Goal: Task Accomplishment & Management: Complete application form

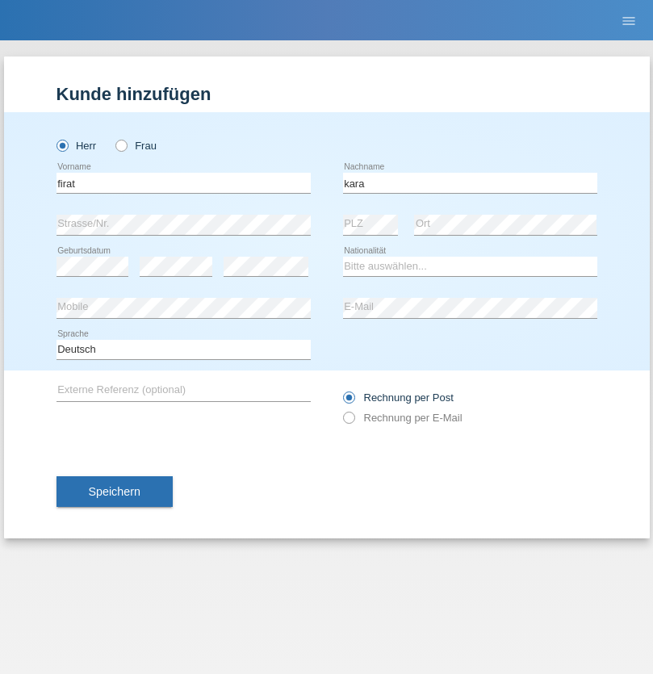
type input "kara"
select select "CH"
radio input "true"
click at [183, 182] on input "text" at bounding box center [184, 183] width 254 height 20
type input "Sabrina"
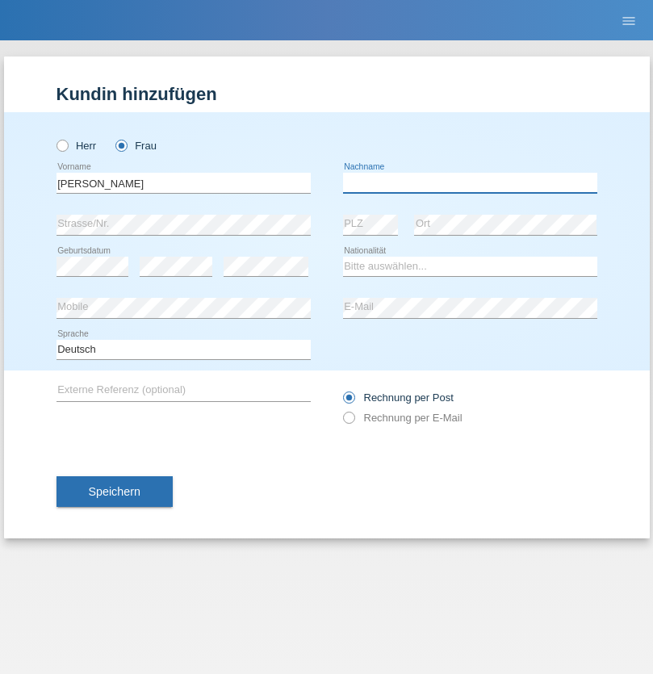
click at [470, 182] on input "text" at bounding box center [470, 183] width 254 height 20
type input "Santos"
select select "PT"
select select "C"
select select "05"
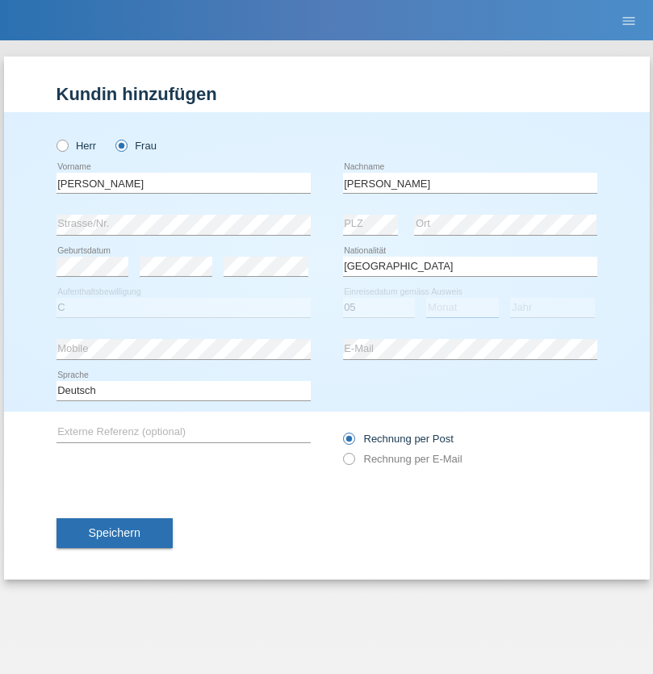
select select "12"
select select "2000"
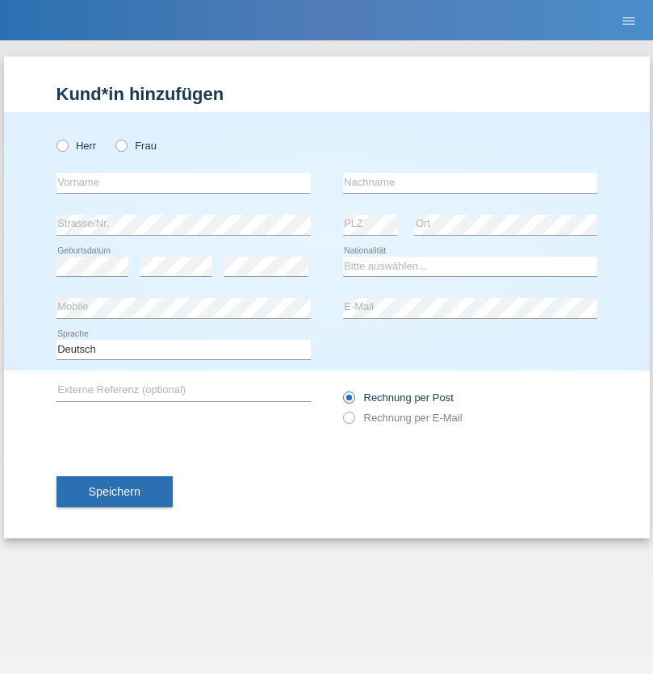
radio input "true"
click at [183, 182] on input "text" at bounding box center [184, 183] width 254 height 20
type input "Anett"
click at [470, 182] on input "text" at bounding box center [470, 183] width 254 height 20
type input "Tanner"
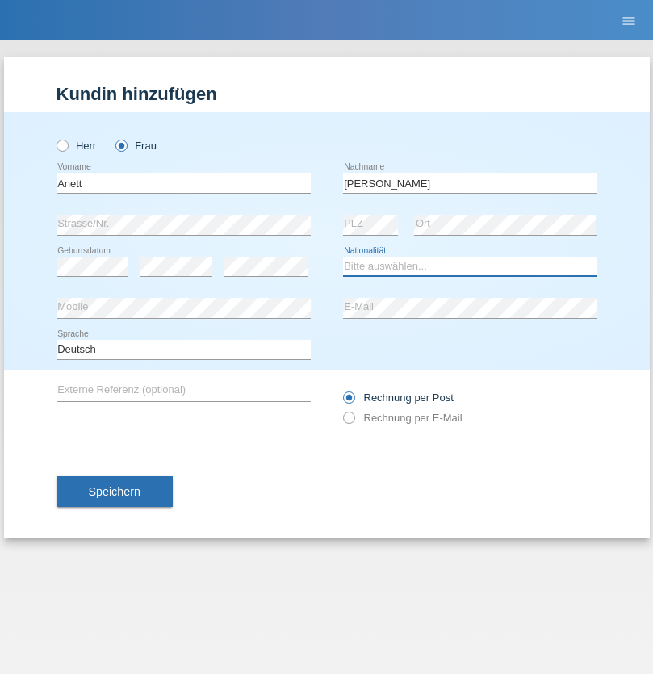
select select "HU"
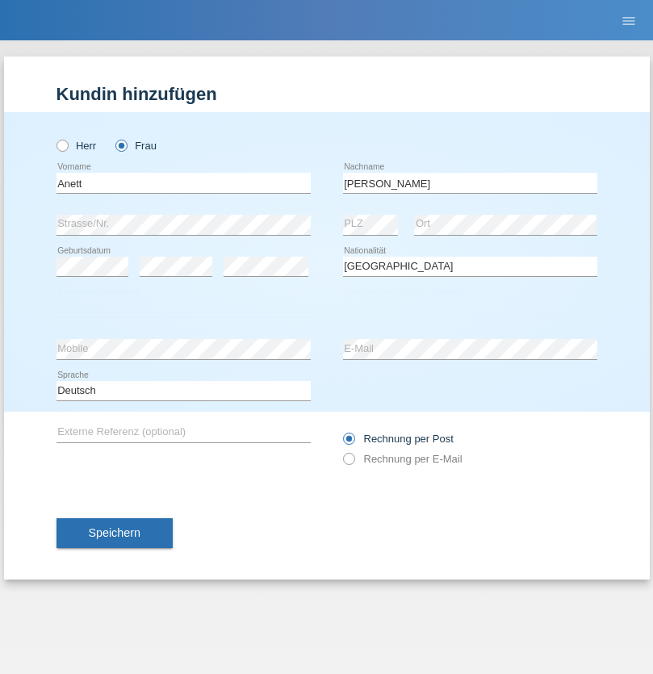
select select "C"
select select "04"
select select "09"
select select "2021"
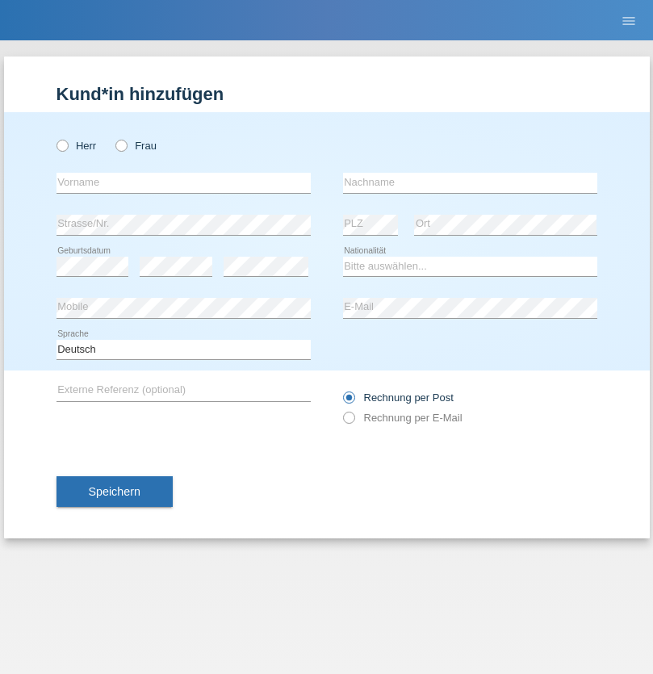
radio input "true"
click at [183, 182] on input "text" at bounding box center [184, 183] width 254 height 20
type input "Tanja"
click at [470, 182] on input "text" at bounding box center [470, 183] width 254 height 20
type input "Hirsiger"
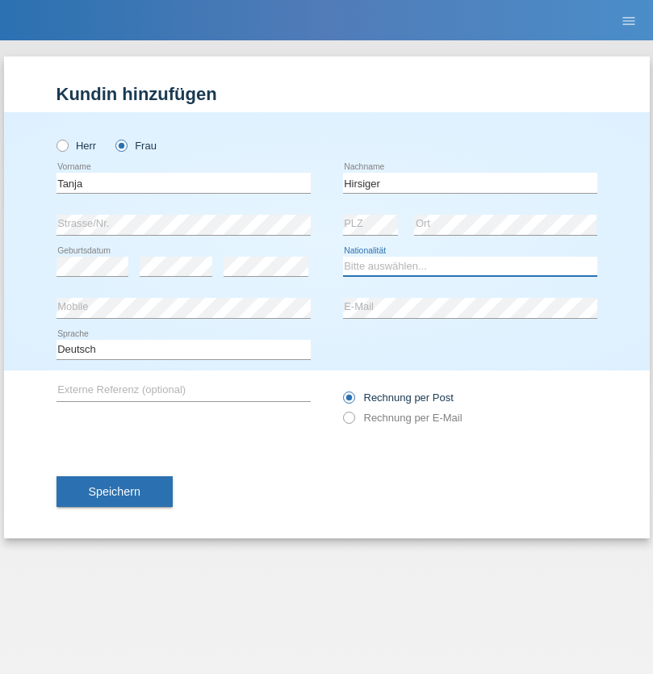
select select "CH"
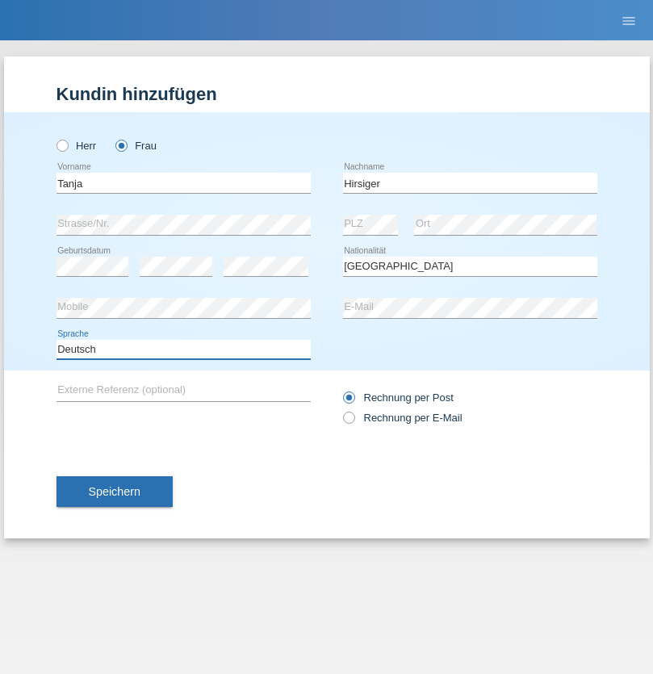
select select "en"
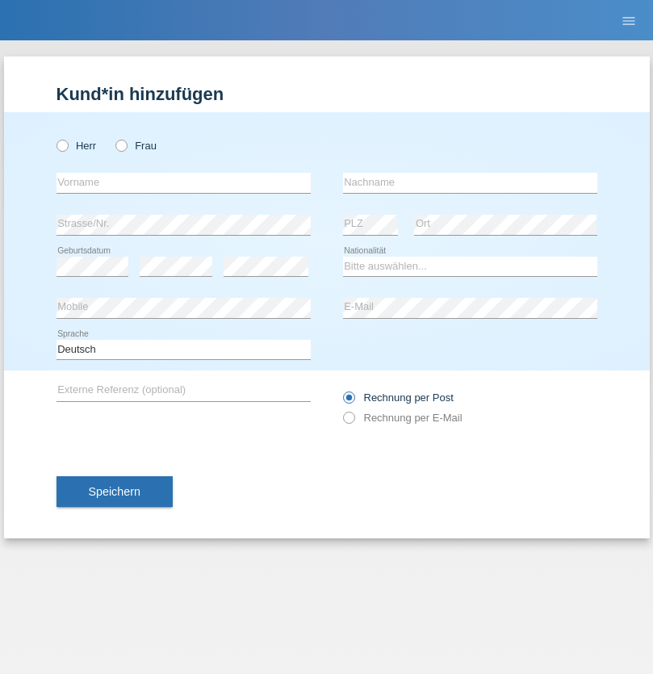
radio input "true"
click at [183, 182] on input "text" at bounding box center [184, 183] width 254 height 20
type input "Ketty"
click at [470, 182] on input "text" at bounding box center [470, 183] width 254 height 20
type input "Kalupnath"
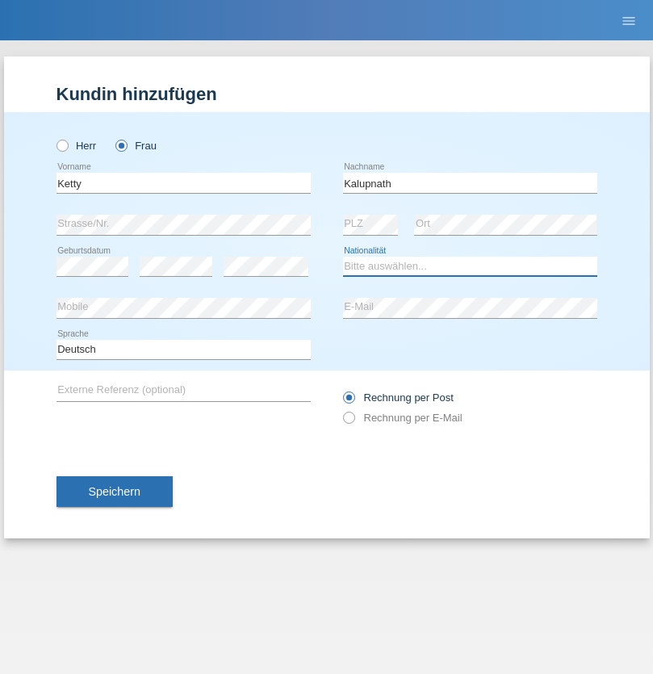
select select "CH"
